Goal: Information Seeking & Learning: Learn about a topic

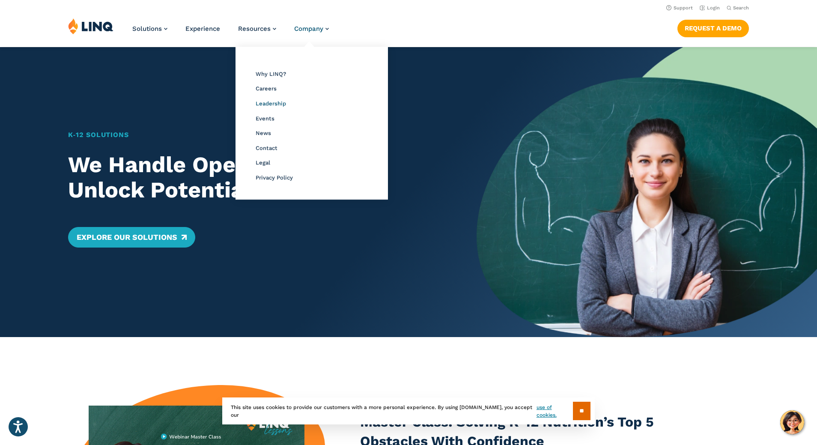
click at [264, 104] on span "Leadership" at bounding box center [271, 103] width 30 height 6
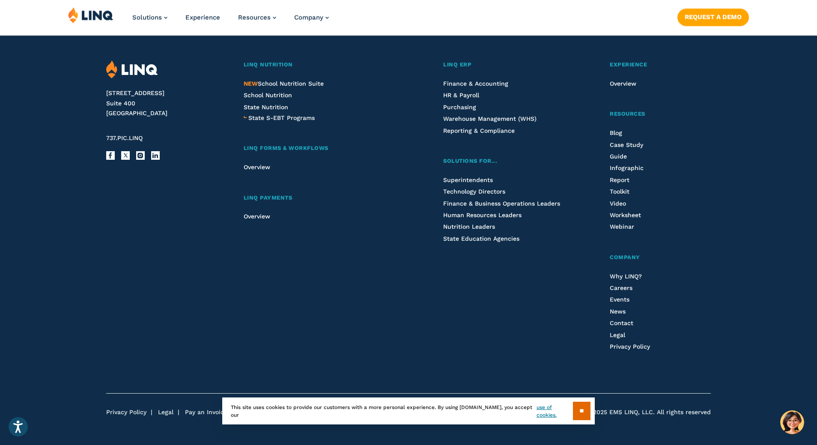
scroll to position [2845, 0]
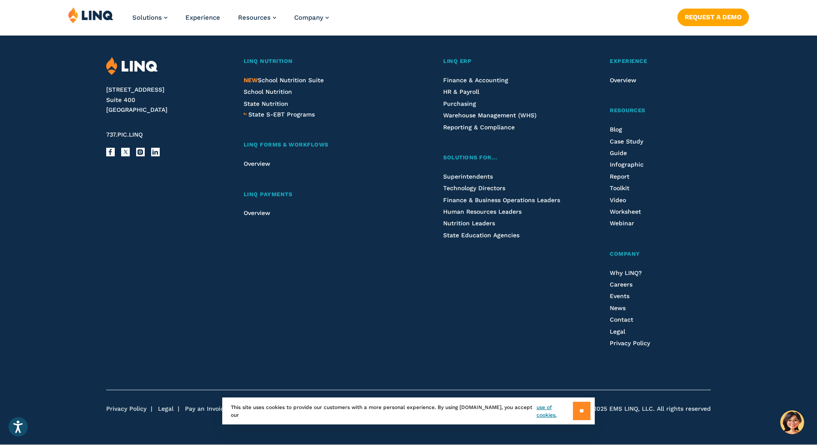
click at [586, 416] on input "**" at bounding box center [582, 410] width 18 height 18
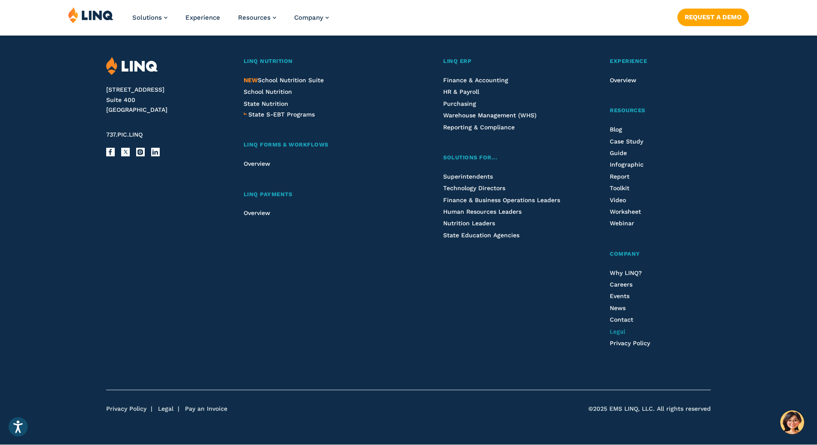
click at [623, 330] on span "Legal" at bounding box center [616, 331] width 15 height 7
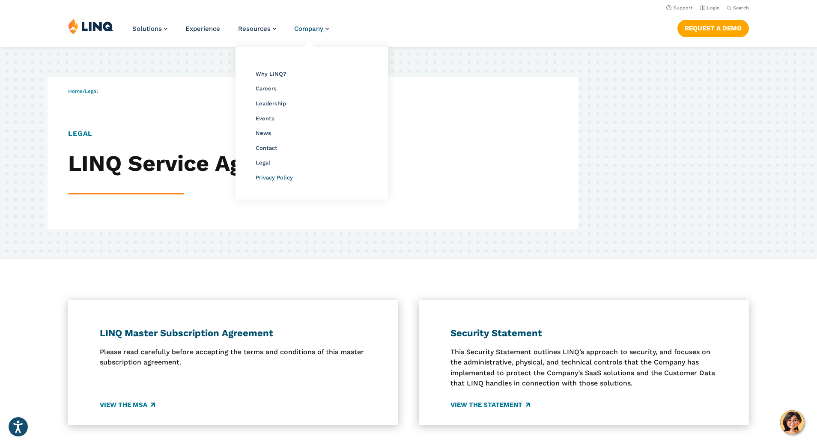
click at [271, 175] on span "Privacy Policy" at bounding box center [274, 177] width 37 height 6
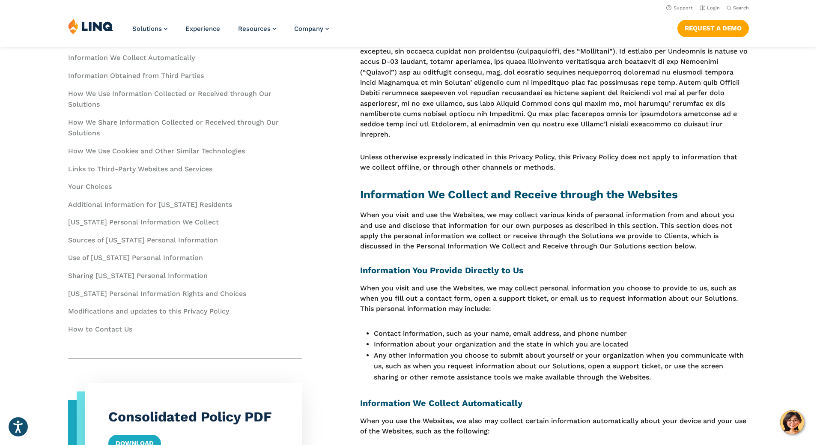
scroll to position [428, 0]
